Goal: Task Accomplishment & Management: Use online tool/utility

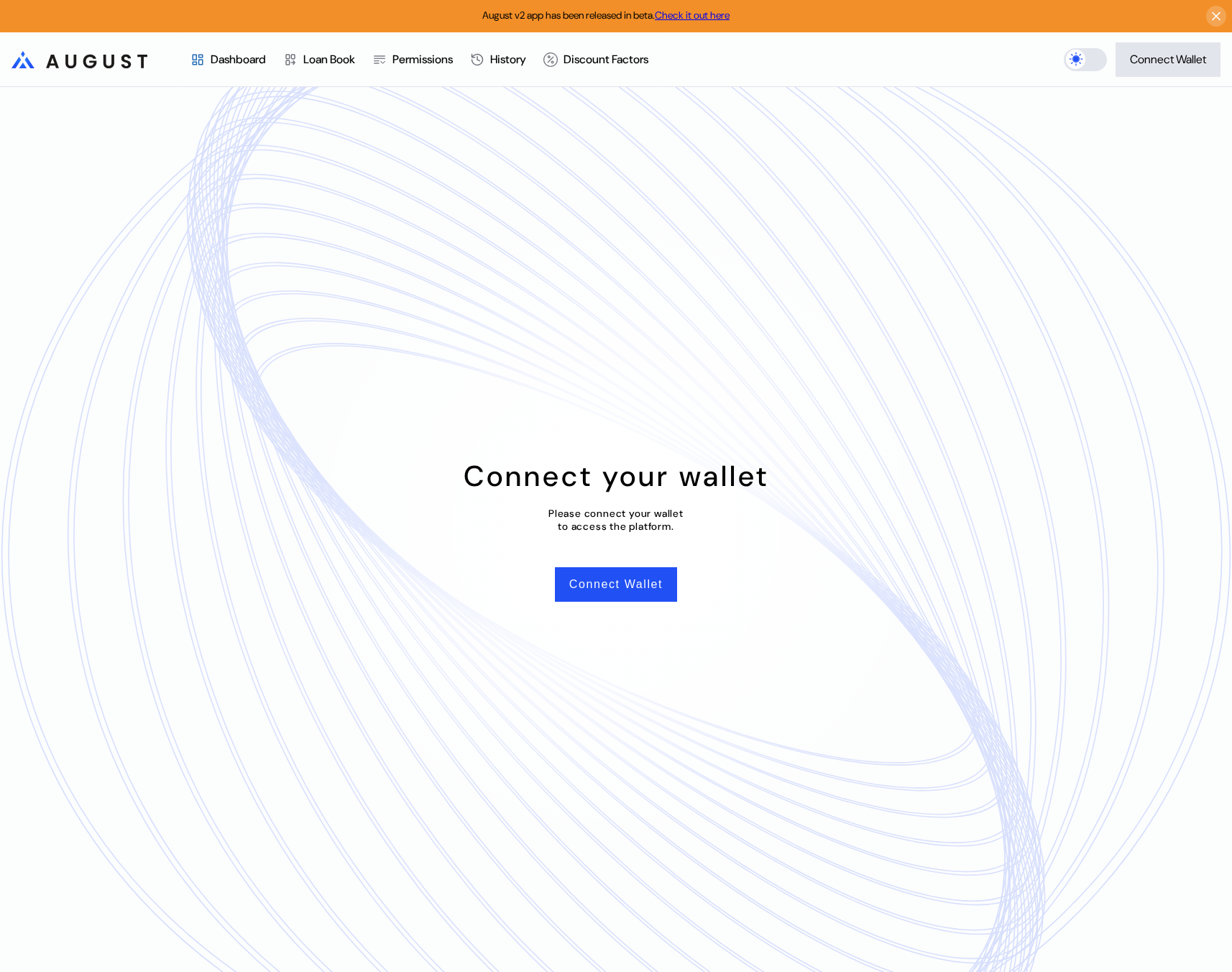
click at [1165, 47] on button "Connect Wallet" at bounding box center [1168, 59] width 105 height 35
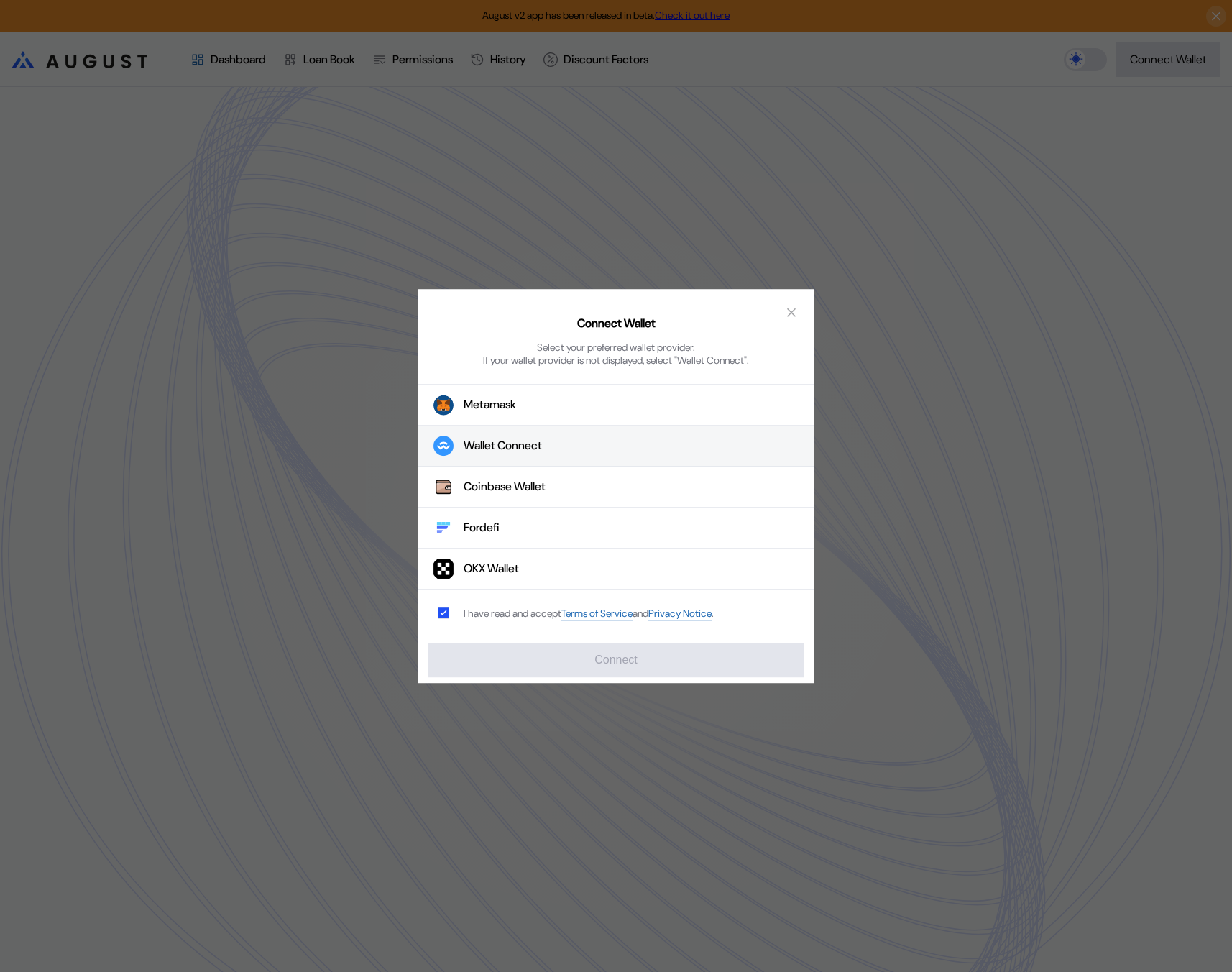
click at [664, 443] on button "Wallet Connect" at bounding box center [616, 446] width 397 height 41
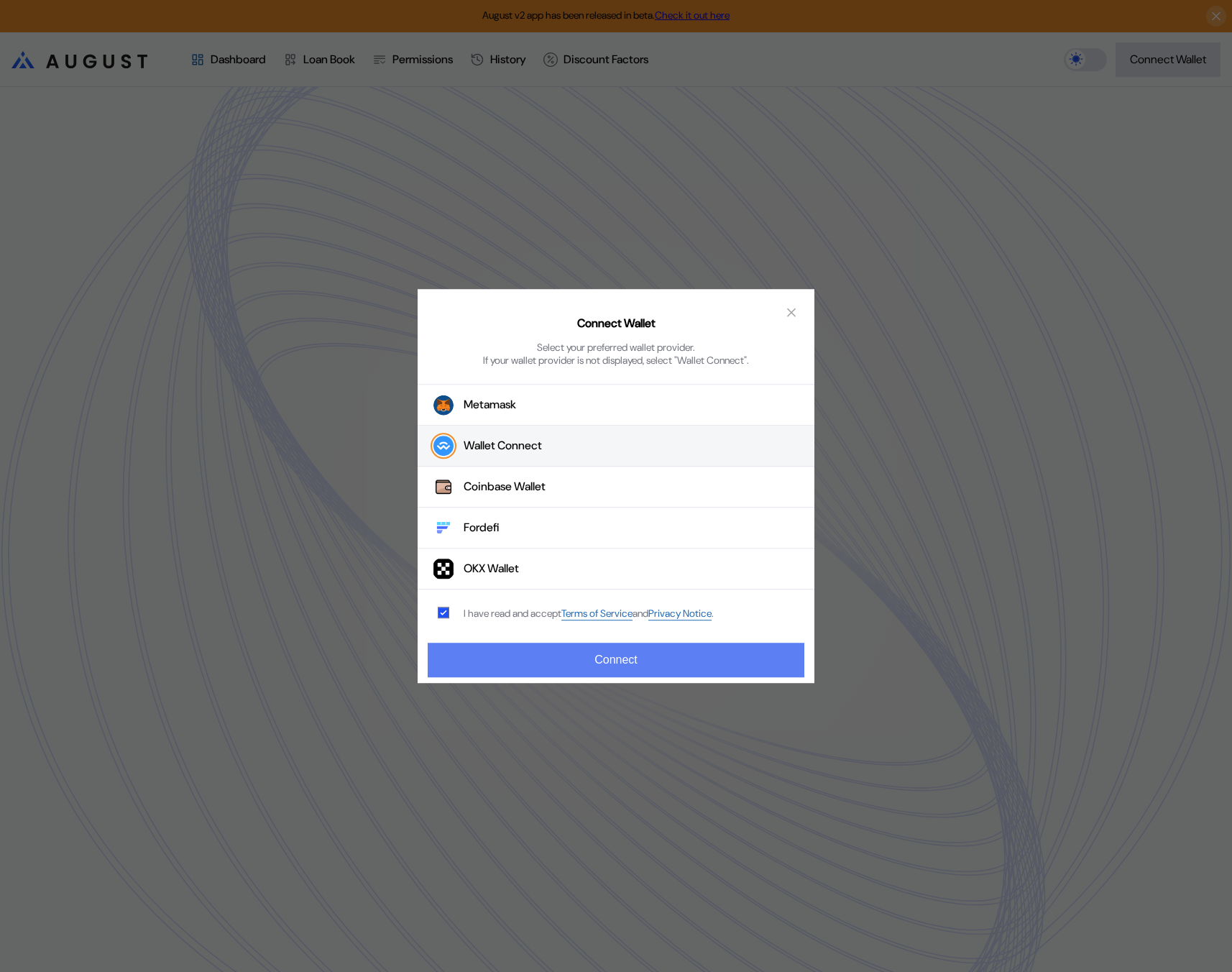
click at [667, 653] on button "Connect" at bounding box center [616, 660] width 377 height 35
